Goal: Check status: Check status

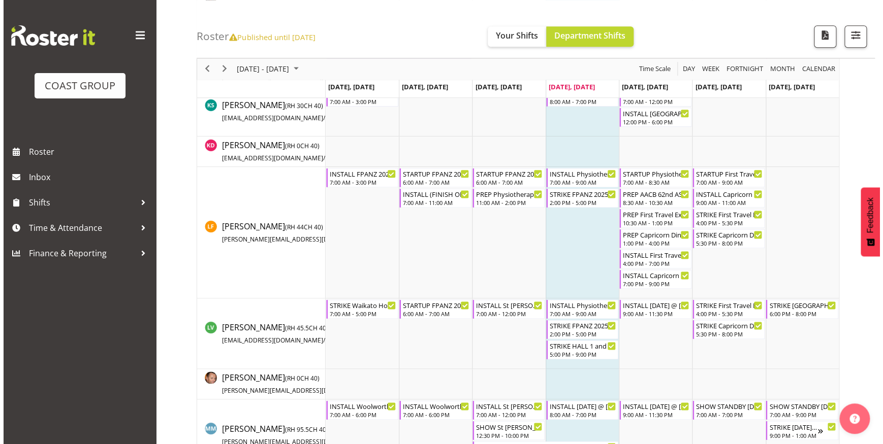
scroll to position [553, 0]
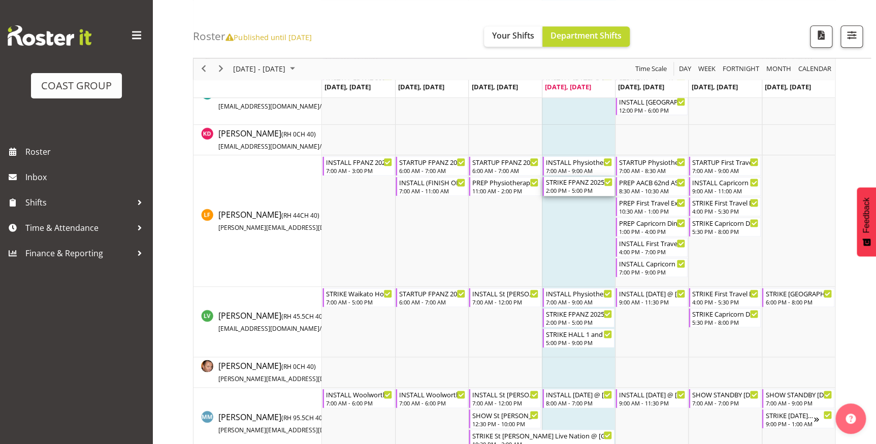
click at [573, 183] on div "STRIKE FPANZ 2025 @ VIADUCT EVENTS CENTRE On SIte @ 1430" at bounding box center [579, 182] width 67 height 10
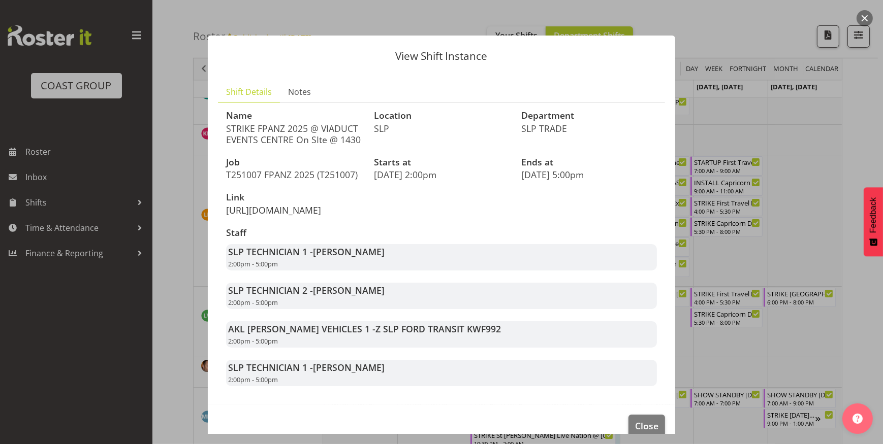
click at [283, 216] on link "[URL][DOMAIN_NAME]" at bounding box center [273, 210] width 95 height 12
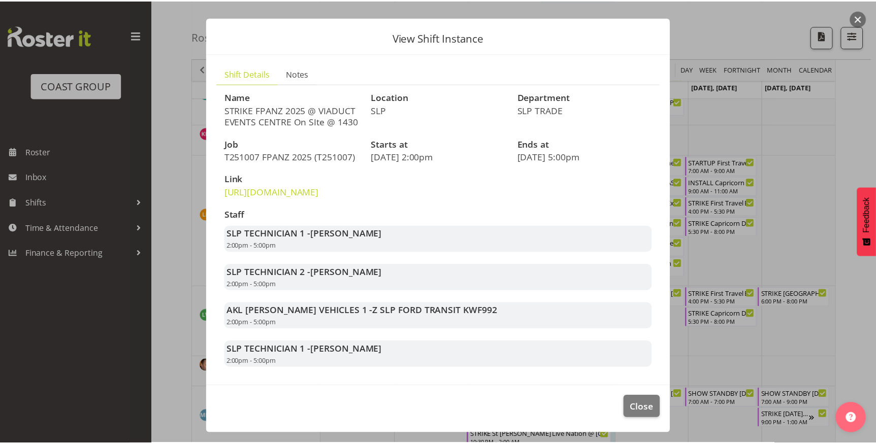
scroll to position [41, 0]
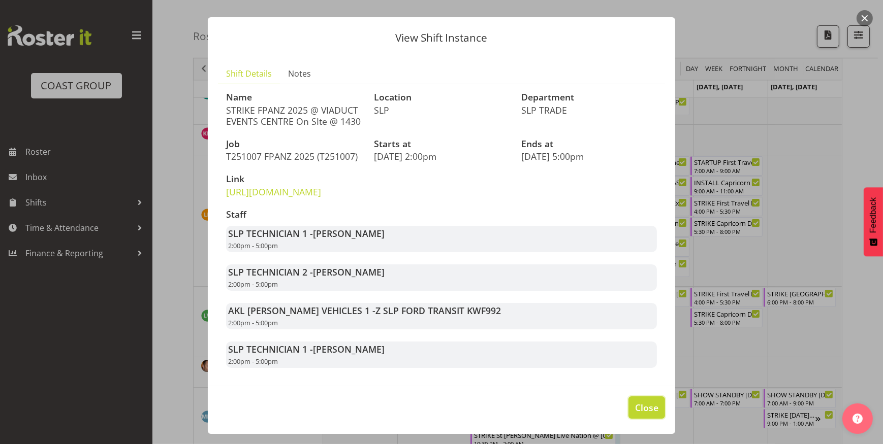
click at [635, 403] on span "Close" at bounding box center [646, 407] width 23 height 13
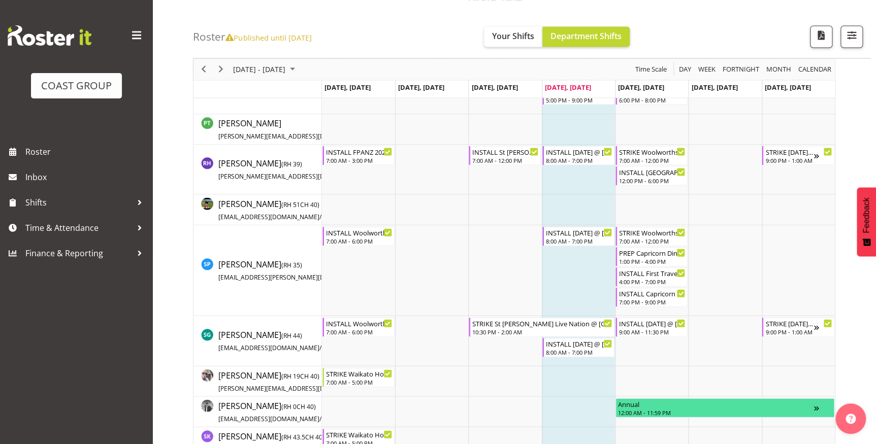
scroll to position [1061, 0]
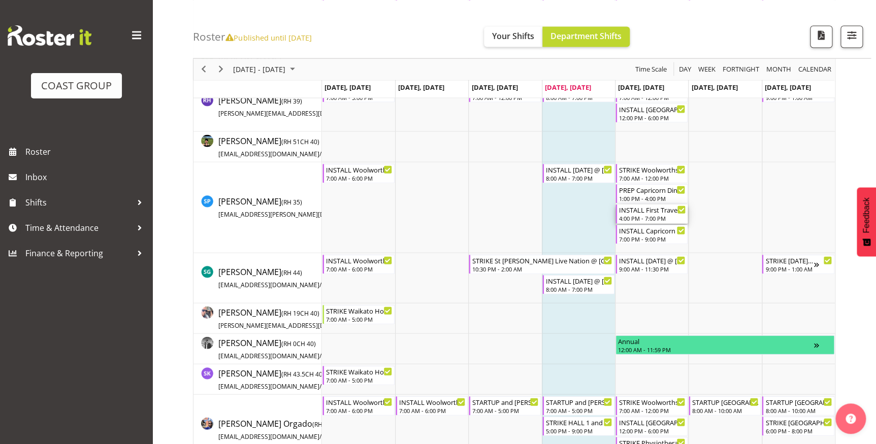
click at [659, 213] on div "INSTALL First Travel Expo 2025 @ [GEOGRAPHIC_DATA] On Site @ 1700 4:00 PM - 7:0…" at bounding box center [652, 214] width 67 height 19
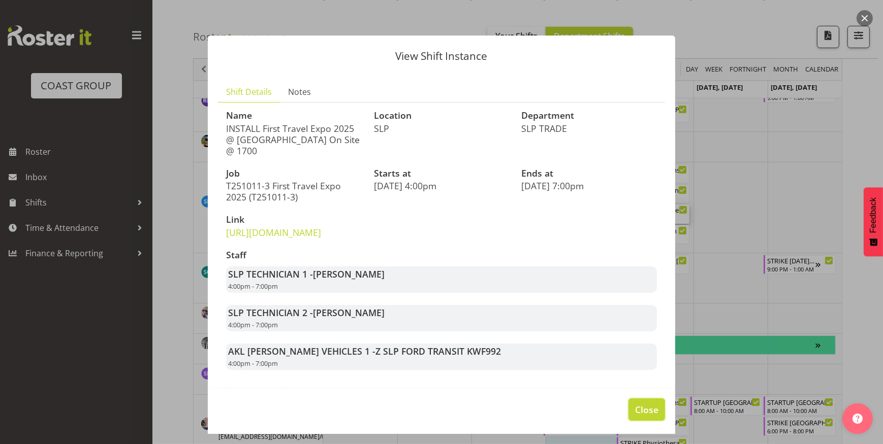
click at [642, 416] on span "Close" at bounding box center [646, 409] width 23 height 13
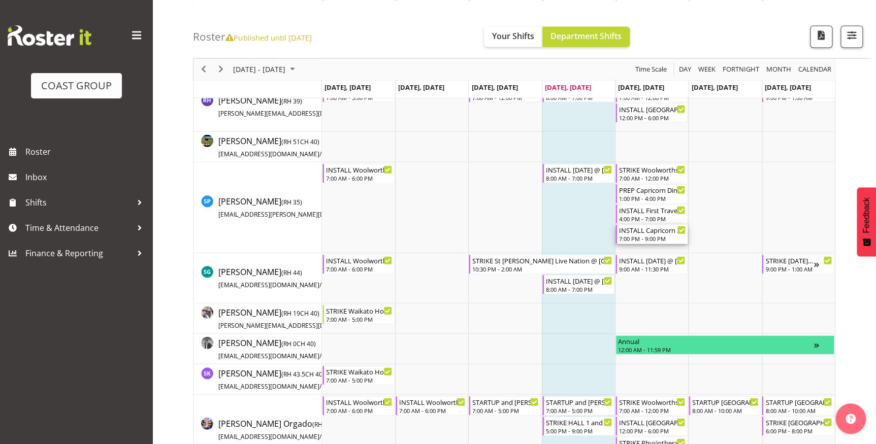
click at [642, 235] on div "7:00 PM - 9:00 PM" at bounding box center [652, 239] width 67 height 8
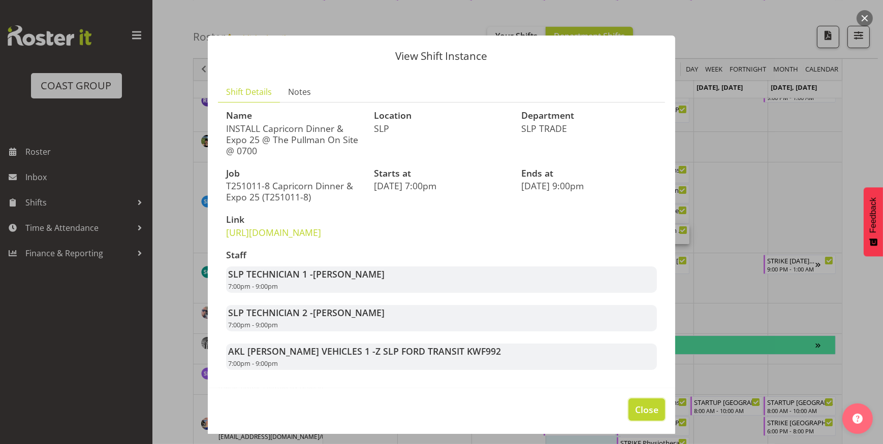
click at [635, 416] on span "Close" at bounding box center [646, 409] width 23 height 13
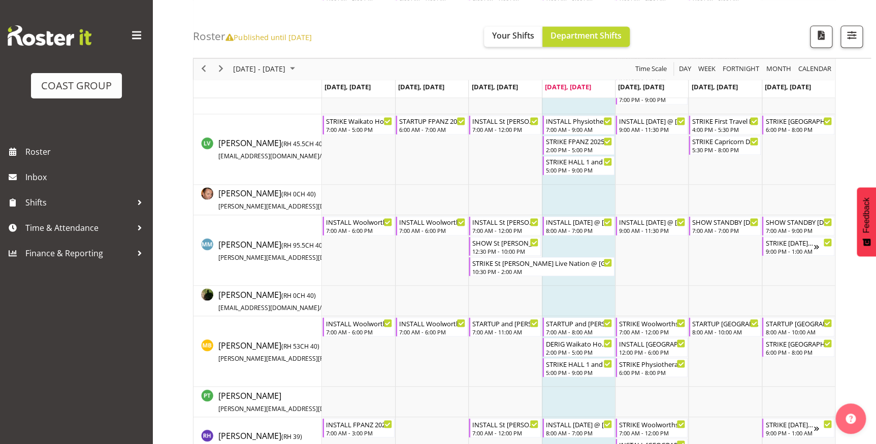
scroll to position [646, 0]
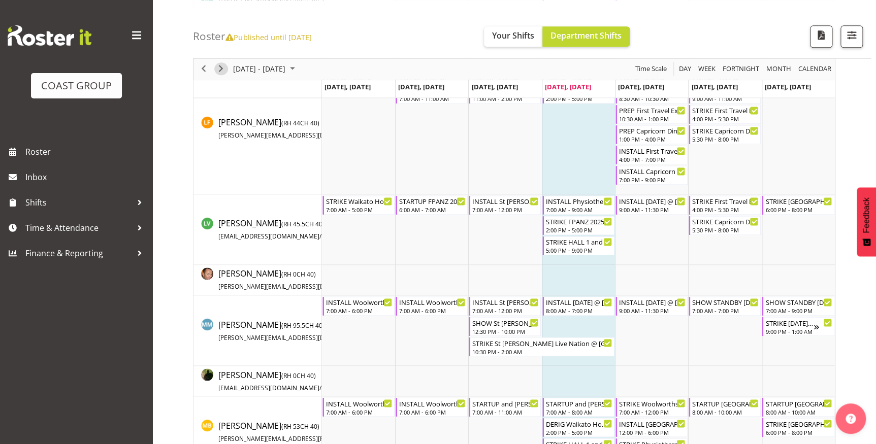
drag, startPoint x: 221, startPoint y: 68, endPoint x: 692, endPoint y: 132, distance: 475.0
click at [221, 68] on span "Next" at bounding box center [221, 69] width 12 height 13
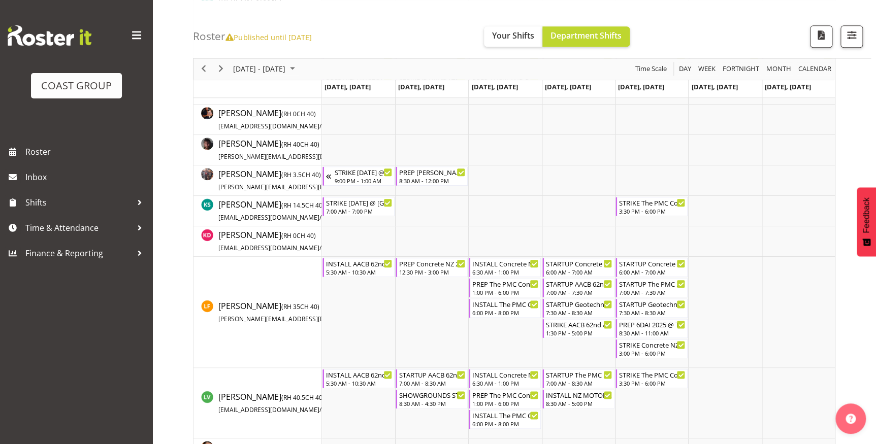
scroll to position [462, 0]
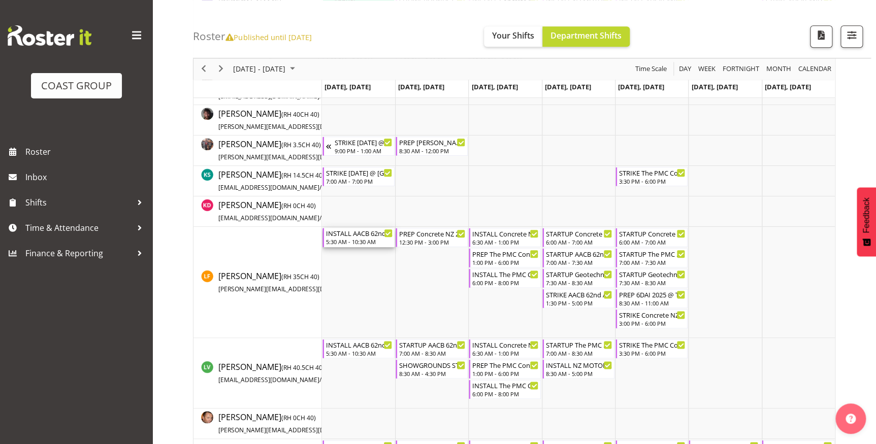
click at [356, 240] on div "5:30 AM - 10:30 AM" at bounding box center [359, 242] width 67 height 8
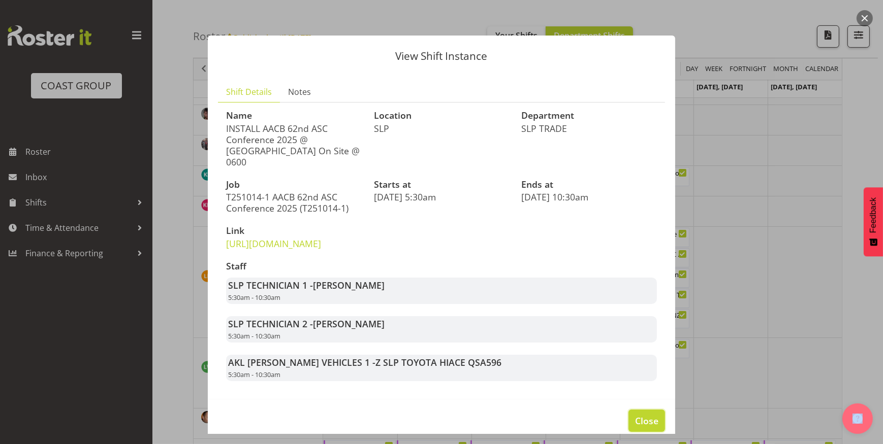
click at [640, 427] on span "Close" at bounding box center [646, 420] width 23 height 13
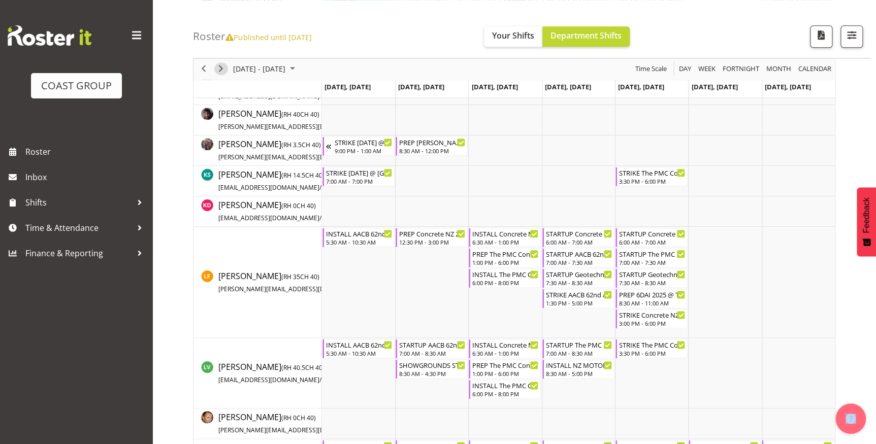
click at [222, 66] on span "Next" at bounding box center [221, 69] width 12 height 13
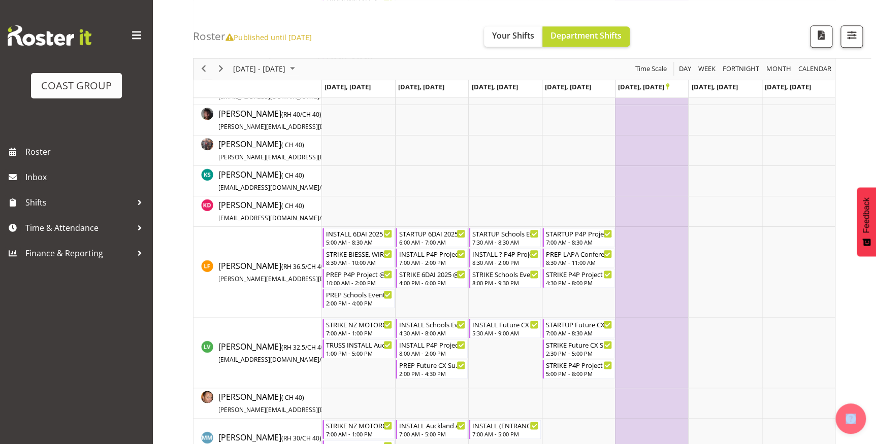
scroll to position [581, 0]
